Goal: Information Seeking & Learning: Learn about a topic

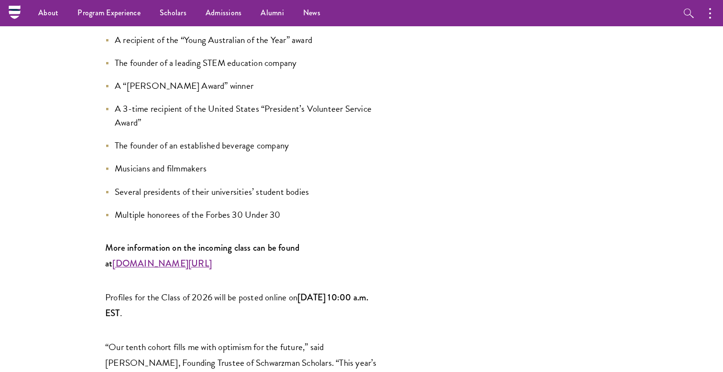
scroll to position [1199, 0]
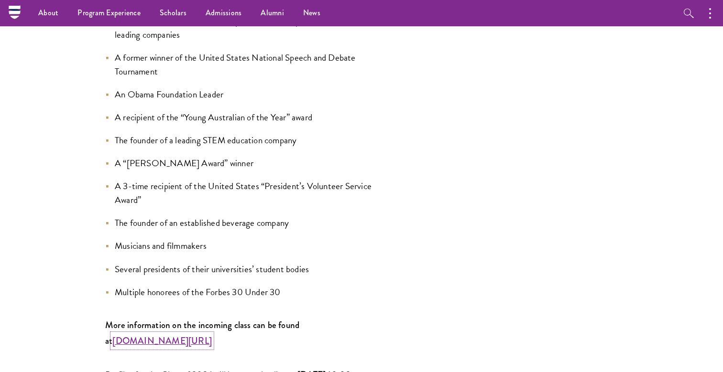
click at [212, 335] on strong "[DOMAIN_NAME][URL]" at bounding box center [161, 341] width 99 height 13
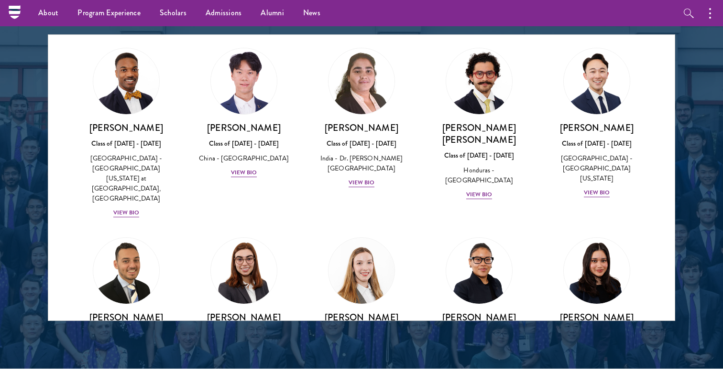
scroll to position [2049, 0]
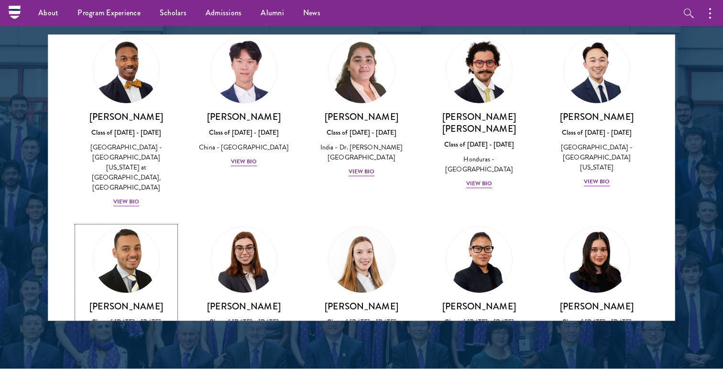
click at [135, 357] on div "View Bio" at bounding box center [126, 361] width 26 height 9
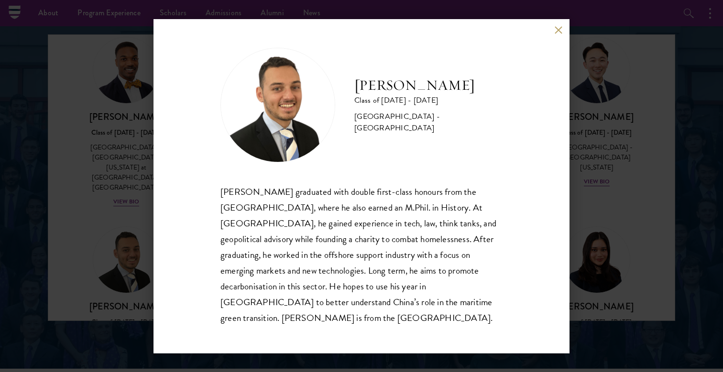
click at [600, 53] on div "[PERSON_NAME] Class of [DATE] - [DATE] [GEOGRAPHIC_DATA] - [GEOGRAPHIC_DATA] [P…" at bounding box center [361, 186] width 723 height 372
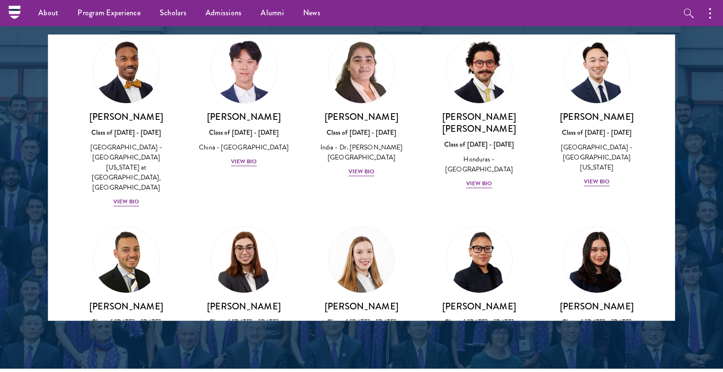
click at [539, 217] on div "[PERSON_NAME] Class of [DATE] - [DATE] [GEOGRAPHIC_DATA] - [GEOGRAPHIC_DATA] Vi…" at bounding box center [597, 297] width 118 height 160
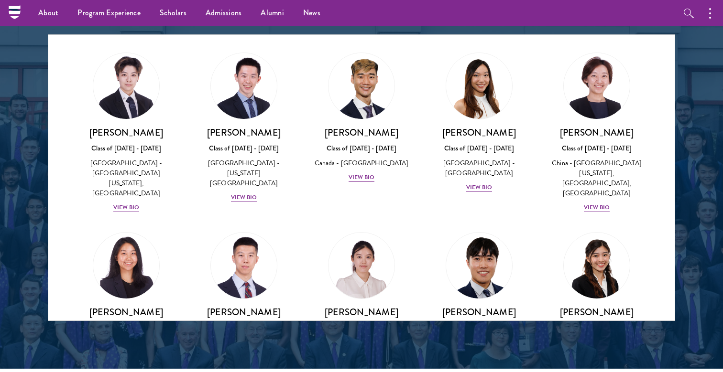
scroll to position [2564, 0]
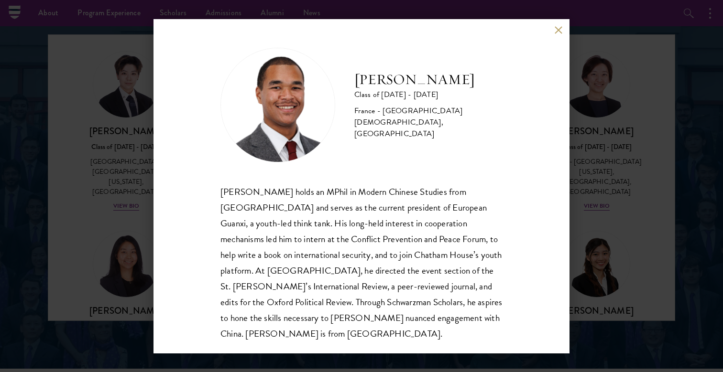
click at [472, 141] on div "[PERSON_NAME] Class of [DATE] - [DATE] France - [GEOGRAPHIC_DATA][DEMOGRAPHIC_D…" at bounding box center [361, 105] width 282 height 115
click at [585, 128] on div "[PERSON_NAME] Class of [DATE] - [DATE] France - [GEOGRAPHIC_DATA][DEMOGRAPHIC_D…" at bounding box center [361, 186] width 723 height 372
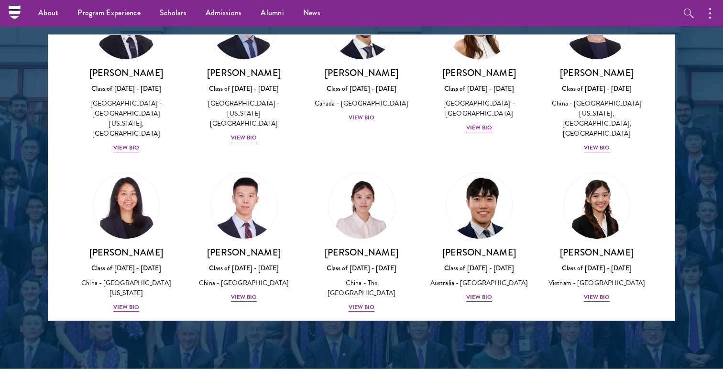
scroll to position [2938, 0]
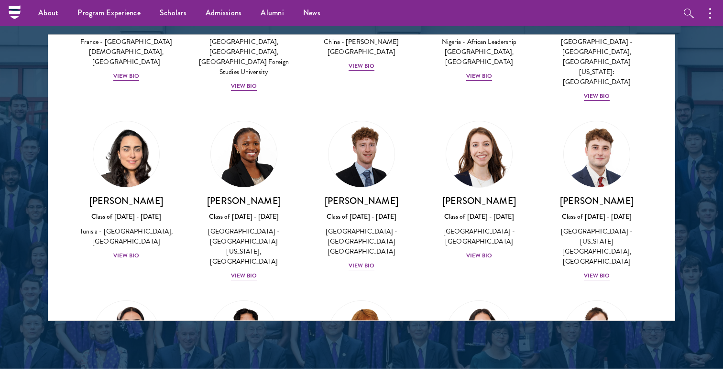
scroll to position [3022, 0]
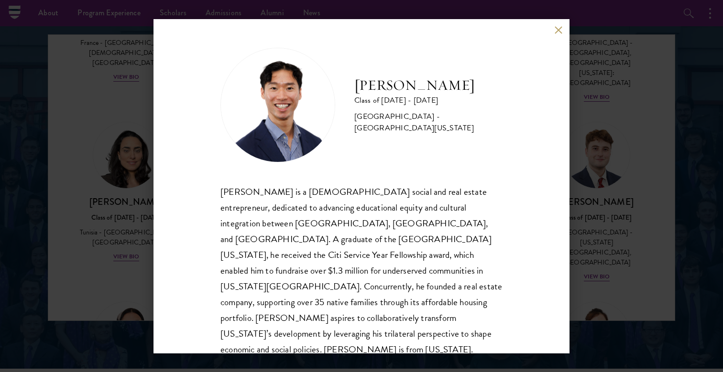
click at [580, 141] on div "[PERSON_NAME] Class of [DATE] - [DATE] [GEOGRAPHIC_DATA] - [GEOGRAPHIC_DATA][US…" at bounding box center [361, 186] width 723 height 372
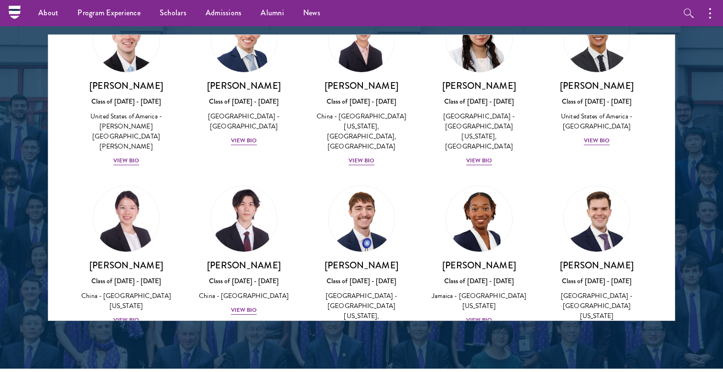
scroll to position [4606, 0]
